Goal: Find contact information: Find contact information

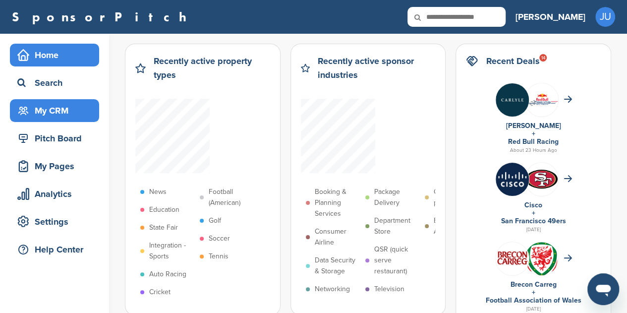
click at [58, 116] on div "My CRM" at bounding box center [57, 111] width 84 height 18
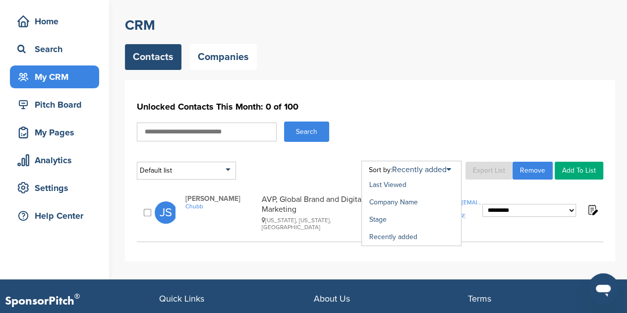
scroll to position [50, 0]
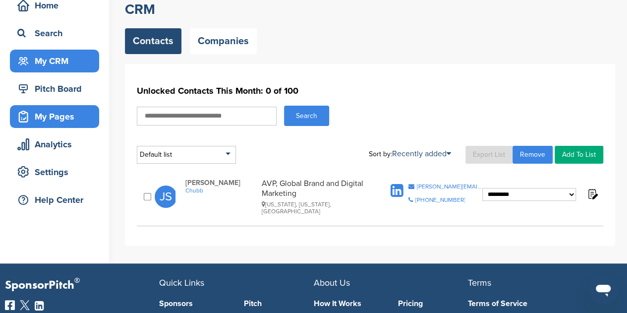
click at [72, 114] on div "My Pages" at bounding box center [57, 117] width 84 height 18
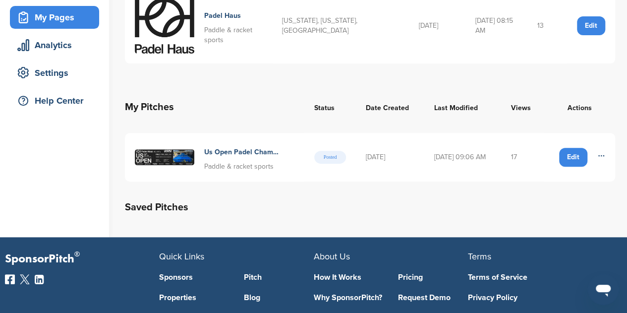
scroll to position [99, 0]
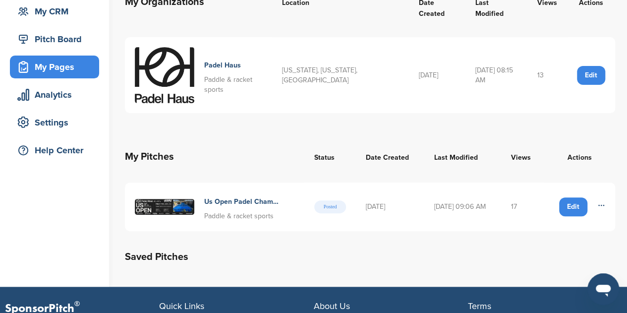
click at [523, 197] on td "17" at bounding box center [522, 207] width 43 height 49
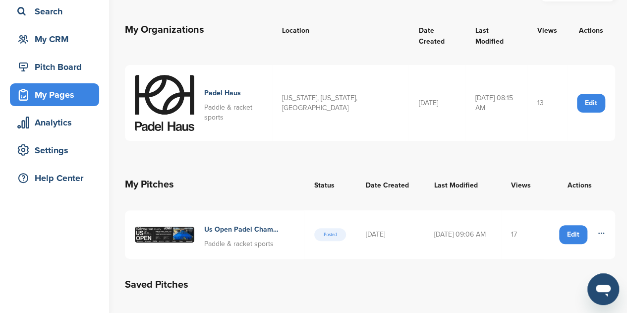
scroll to position [0, 0]
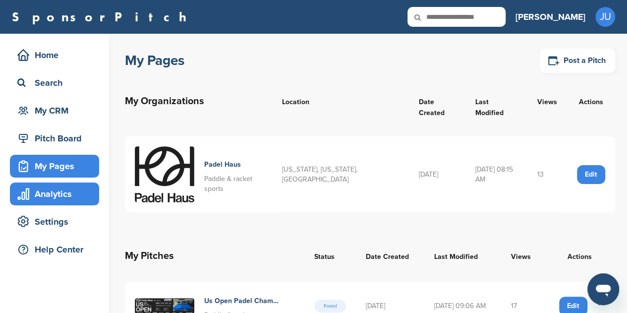
click at [73, 197] on div "Analytics" at bounding box center [57, 194] width 84 height 18
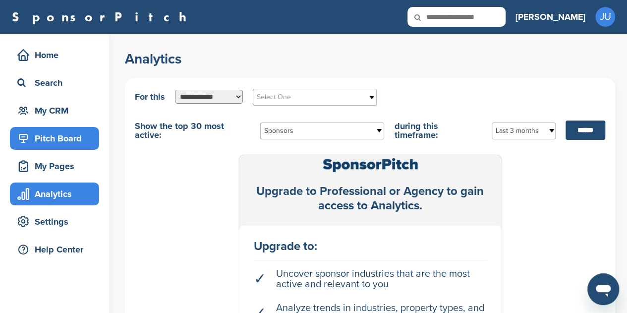
click at [66, 144] on div "Pitch Board" at bounding box center [57, 138] width 84 height 18
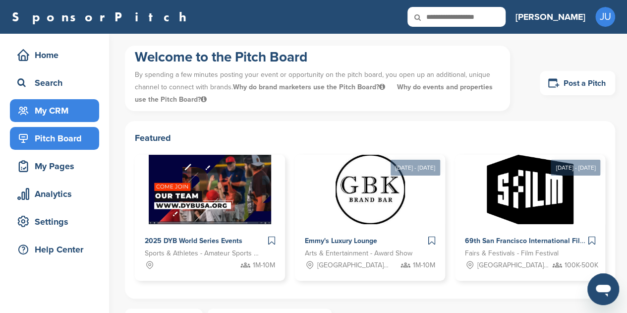
click at [45, 106] on div "My CRM" at bounding box center [57, 111] width 84 height 18
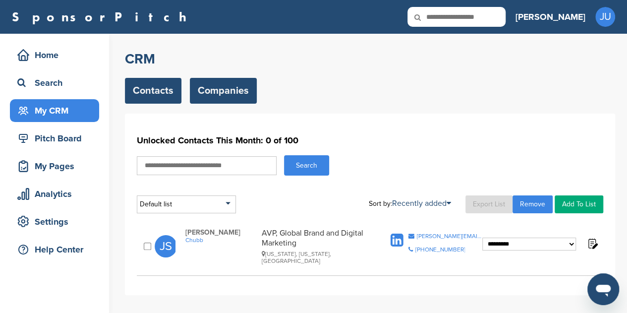
click at [227, 94] on link "Companies" at bounding box center [223, 91] width 67 height 26
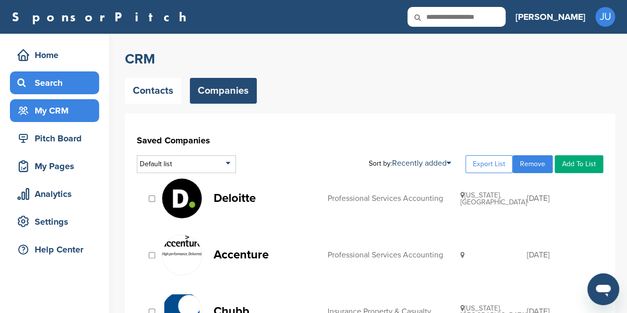
click at [61, 84] on div "Search" at bounding box center [57, 83] width 84 height 18
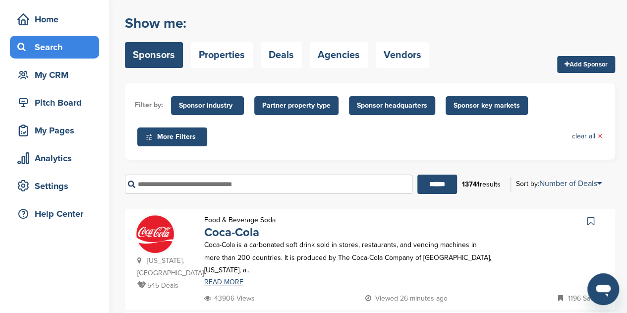
scroll to position [50, 0]
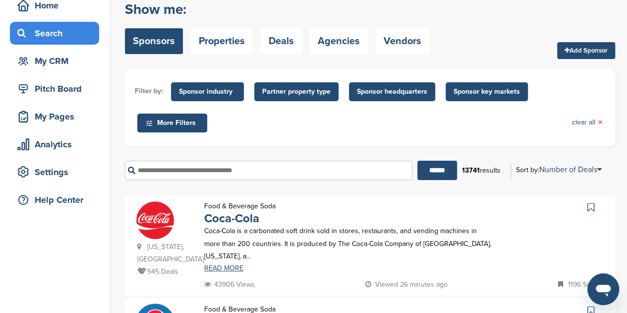
click at [282, 84] on span "Partner property type" at bounding box center [296, 91] width 84 height 19
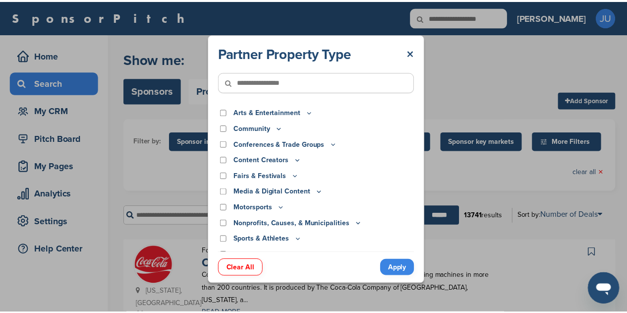
scroll to position [10, 0]
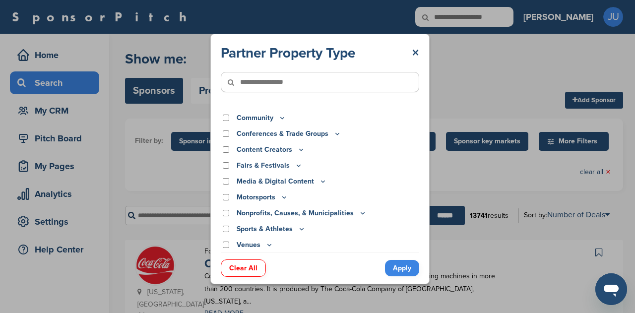
click at [421, 46] on div "Partner Property Type × Arts & Entertainment Actor/Actress Amusement Park Aquar…" at bounding box center [319, 159] width 219 height 250
click at [414, 53] on link "×" at bounding box center [415, 53] width 7 height 18
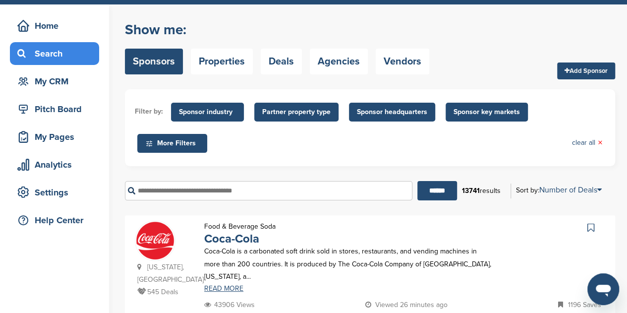
scroll to position [50, 0]
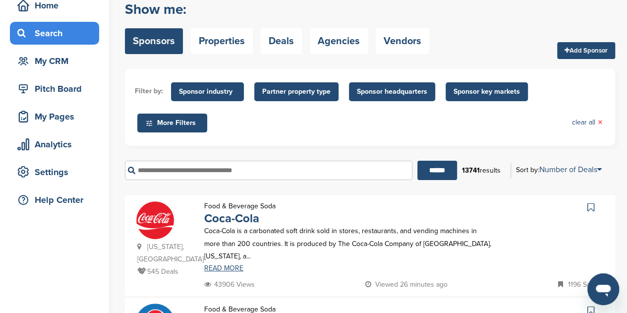
click at [497, 95] on span "Sponsor key markets" at bounding box center [487, 91] width 66 height 11
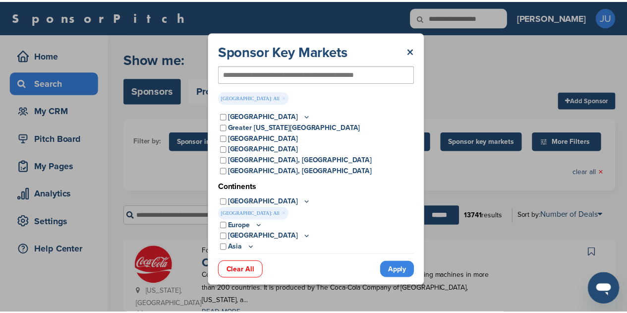
scroll to position [45, 0]
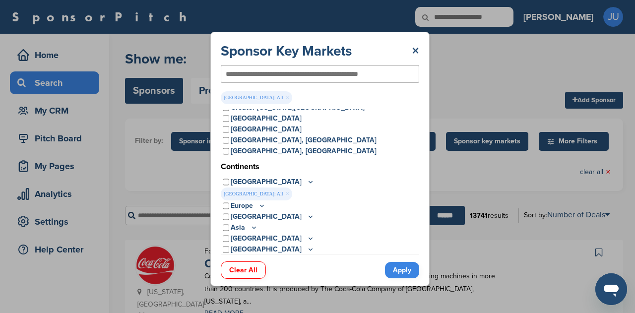
click at [407, 272] on link "Apply" at bounding box center [402, 270] width 34 height 16
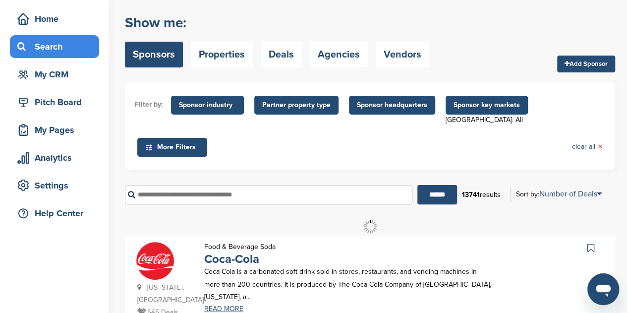
scroll to position [50, 0]
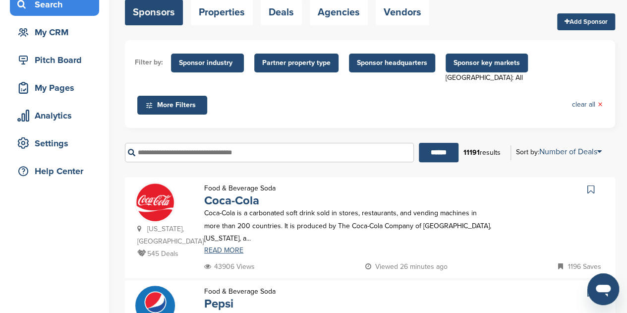
scroll to position [99, 0]
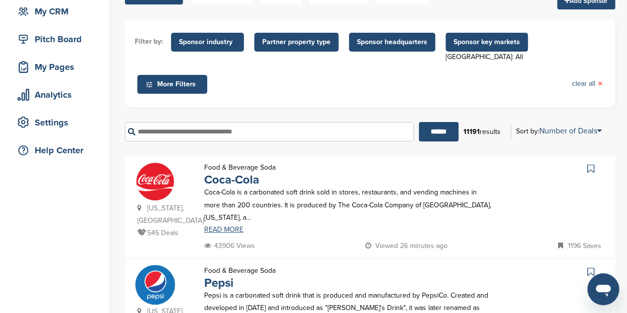
click at [414, 46] on span "Sponsor headquarters" at bounding box center [392, 42] width 70 height 11
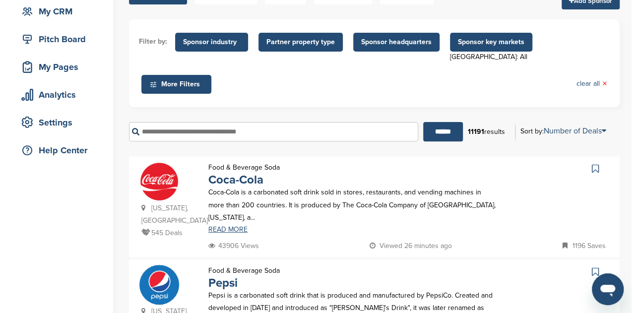
scroll to position [0, 0]
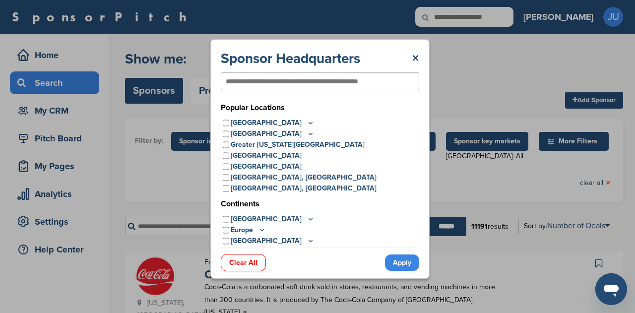
click at [306, 122] on icon at bounding box center [310, 123] width 8 height 8
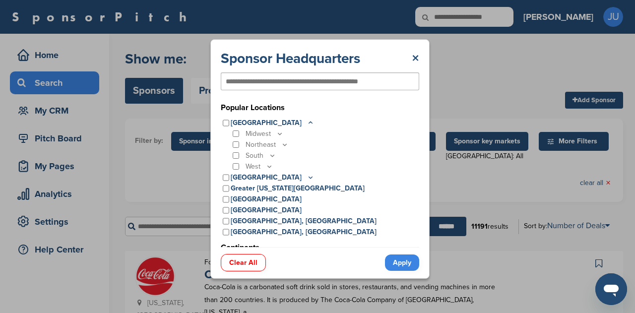
click at [272, 158] on icon at bounding box center [272, 155] width 8 height 8
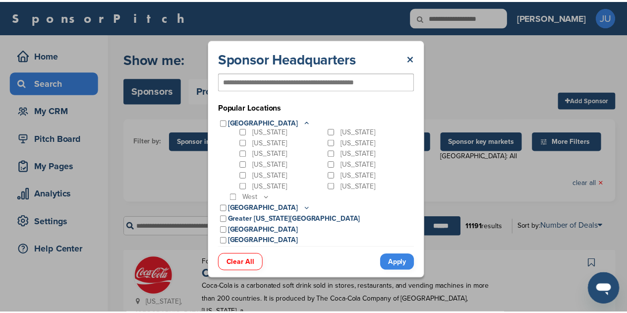
scroll to position [7, 0]
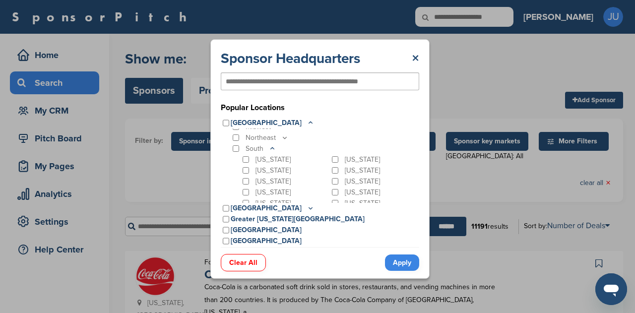
click at [267, 183] on p "Georgia" at bounding box center [272, 181] width 35 height 11
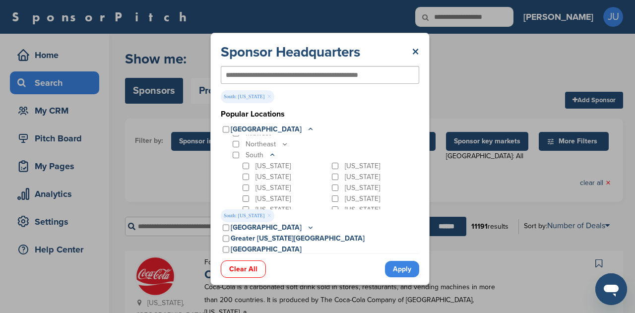
click at [405, 265] on link "Apply" at bounding box center [402, 269] width 34 height 16
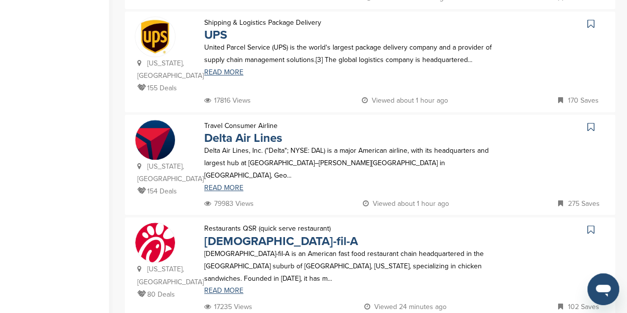
scroll to position [298, 0]
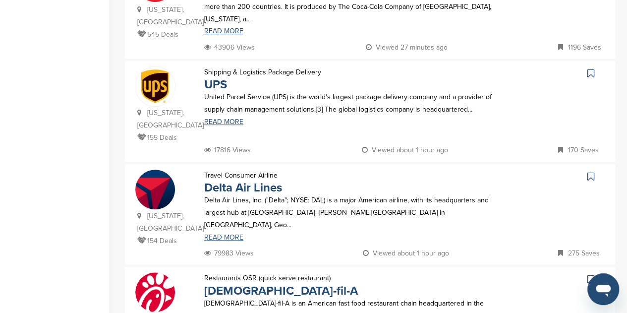
click at [237, 234] on link "READ MORE" at bounding box center [348, 237] width 289 height 7
click at [243, 181] on link "Delta Air Lines" at bounding box center [243, 188] width 78 height 14
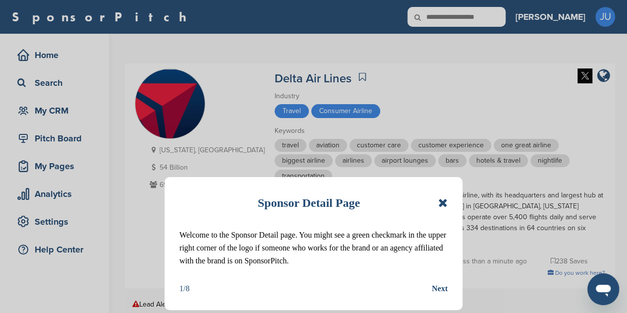
click at [443, 204] on icon at bounding box center [442, 203] width 9 height 12
click at [442, 200] on icon at bounding box center [442, 203] width 9 height 12
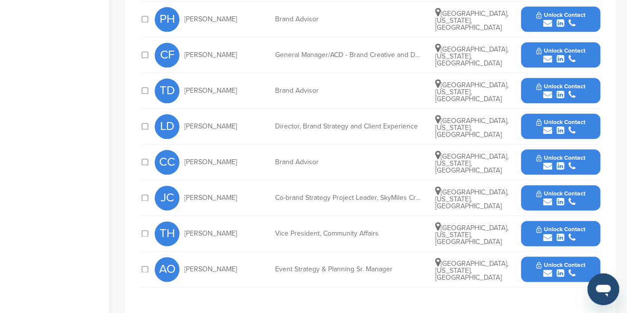
scroll to position [546, 0]
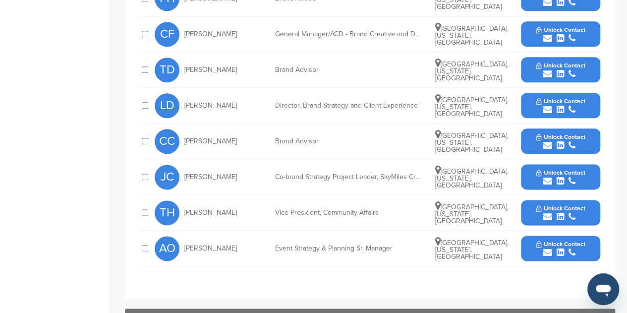
click at [547, 205] on span "Unlock Contact" at bounding box center [561, 208] width 49 height 7
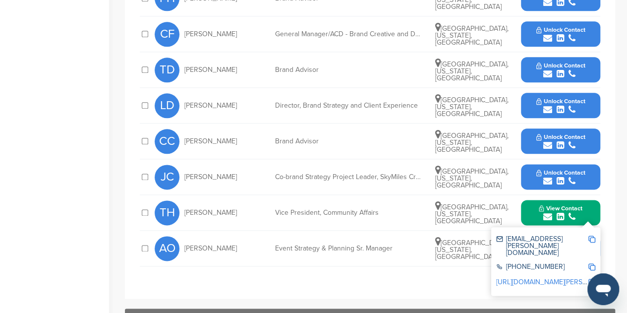
click at [594, 236] on img at bounding box center [592, 239] width 7 height 7
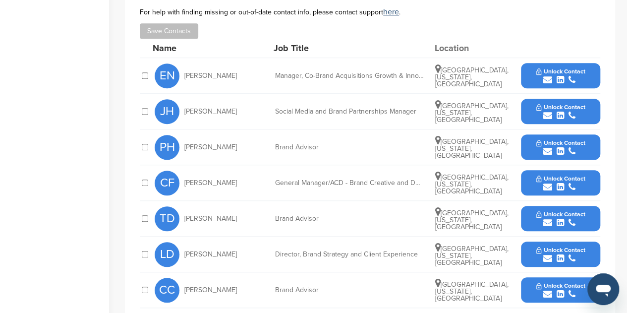
scroll to position [347, 0]
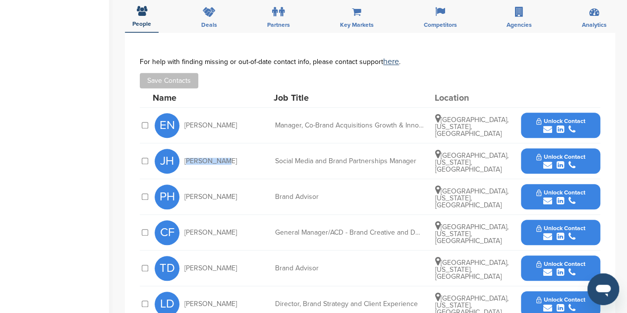
drag, startPoint x: 225, startPoint y: 137, endPoint x: 185, endPoint y: 136, distance: 39.7
click at [185, 149] on div "[PERSON_NAME] Hooks" at bounding box center [209, 161] width 109 height 25
copy span "[PERSON_NAME]"
click at [84, 134] on div "Home Search My CRM Pitch Board My Pages Analytics Settings Help Center" at bounding box center [54, 140] width 109 height 907
click at [216, 122] on span "[PERSON_NAME]" at bounding box center [210, 125] width 53 height 7
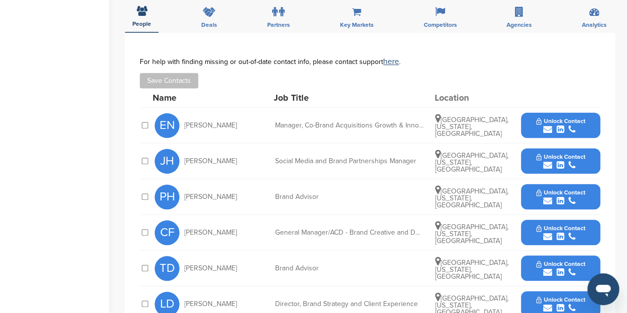
click at [216, 122] on span "[PERSON_NAME]" at bounding box center [210, 125] width 53 height 7
copy div "[PERSON_NAME]"
click at [64, 147] on div "Home Search My CRM Pitch Board My Pages Analytics Settings Help Center" at bounding box center [54, 140] width 109 height 907
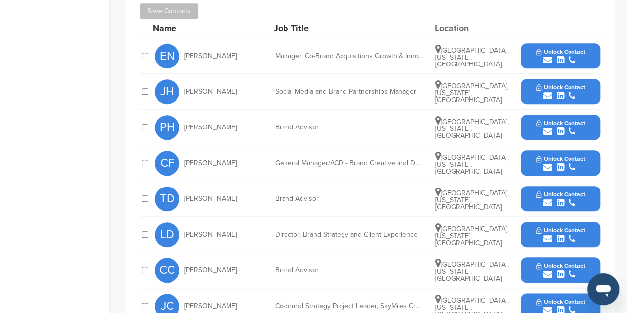
scroll to position [446, 0]
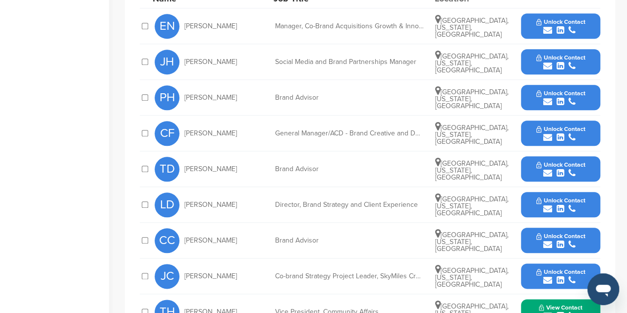
click at [202, 201] on span "[PERSON_NAME]" at bounding box center [210, 204] width 53 height 7
copy div "[PERSON_NAME]"
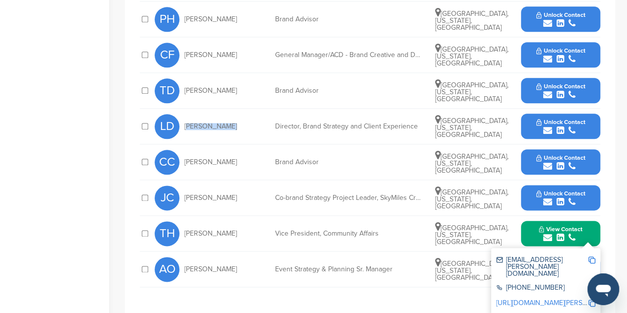
scroll to position [546, 0]
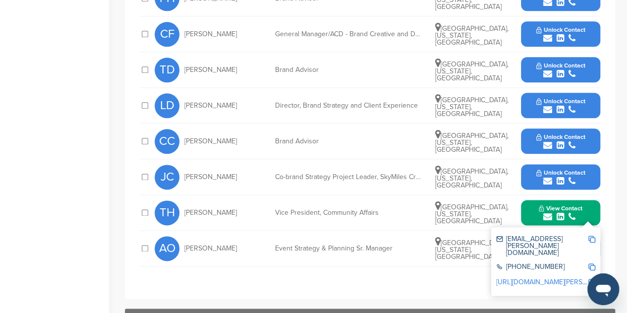
click at [211, 245] on span "[PERSON_NAME]" at bounding box center [210, 248] width 53 height 7
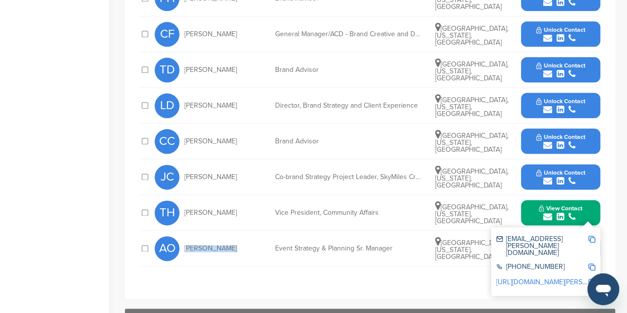
click at [211, 245] on span "[PERSON_NAME]" at bounding box center [210, 248] width 53 height 7
copy div "[PERSON_NAME]"
click at [593, 236] on img at bounding box center [592, 239] width 7 height 7
copy div "[PERSON_NAME]"
